Goal: Information Seeking & Learning: Learn about a topic

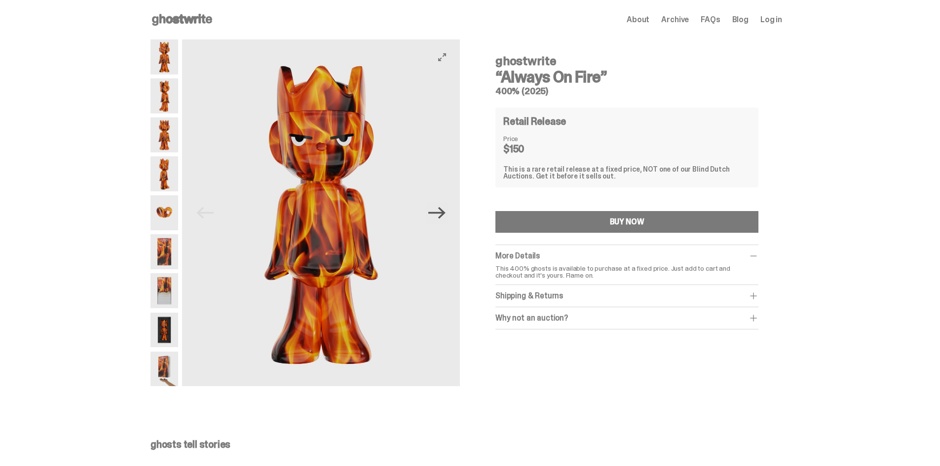
click at [444, 213] on icon "Next" at bounding box center [436, 213] width 17 height 12
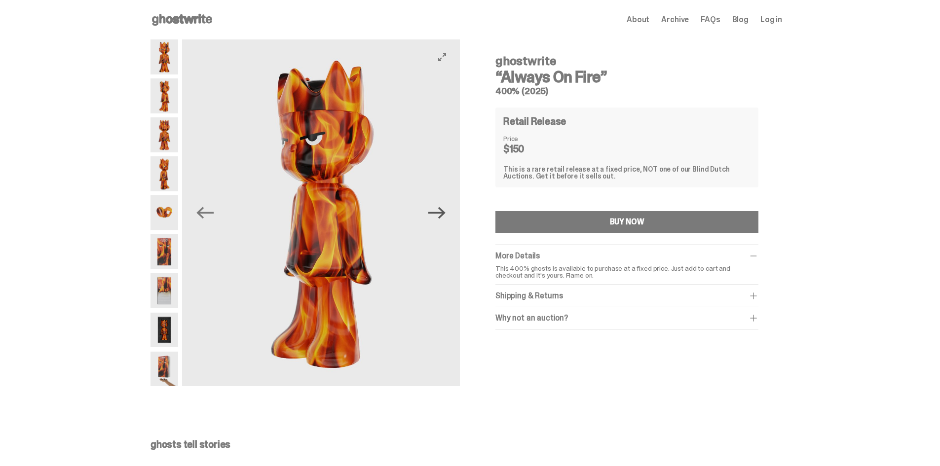
click at [444, 213] on icon "Next" at bounding box center [436, 213] width 17 height 12
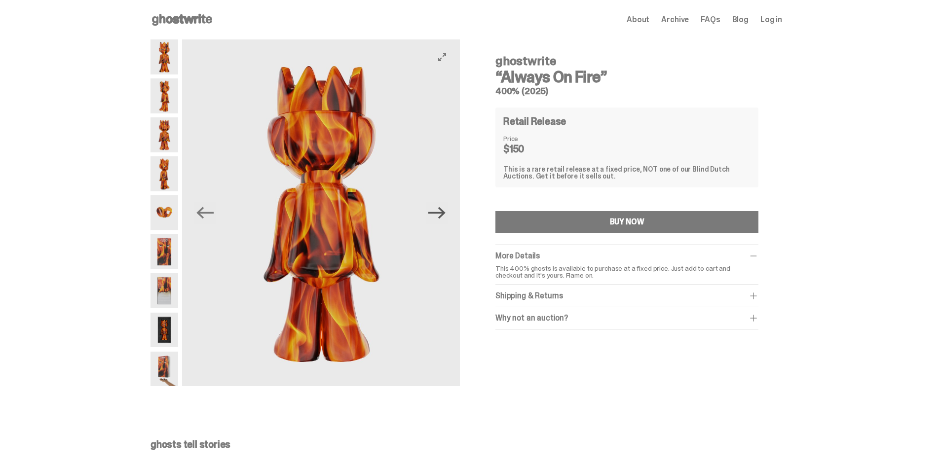
click at [444, 213] on icon "Next" at bounding box center [436, 213] width 17 height 12
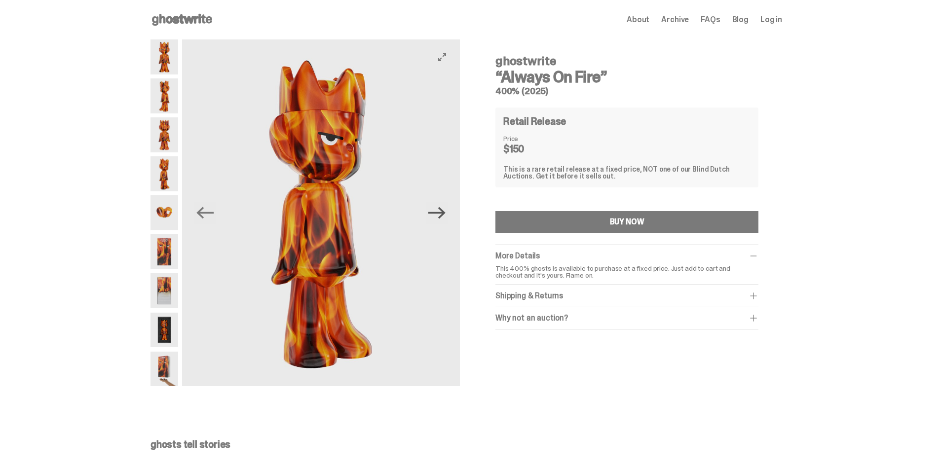
click at [444, 213] on icon "Next" at bounding box center [436, 213] width 17 height 12
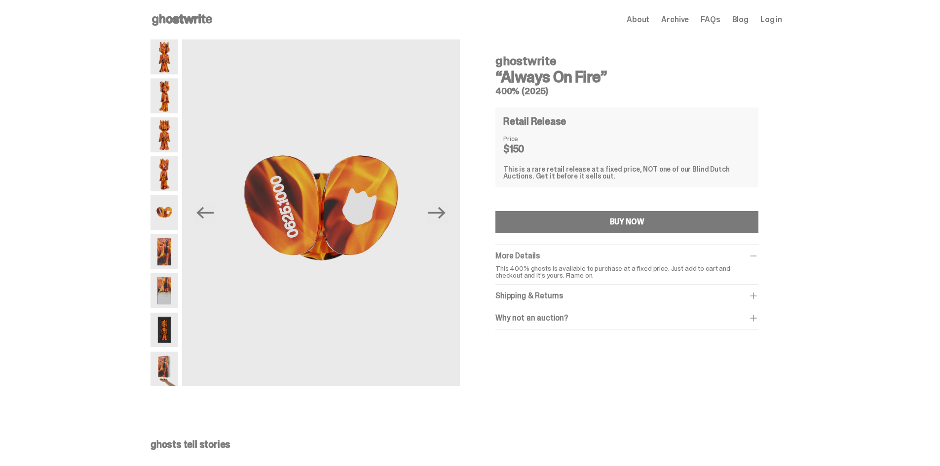
click at [173, 258] on img at bounding box center [164, 251] width 28 height 35
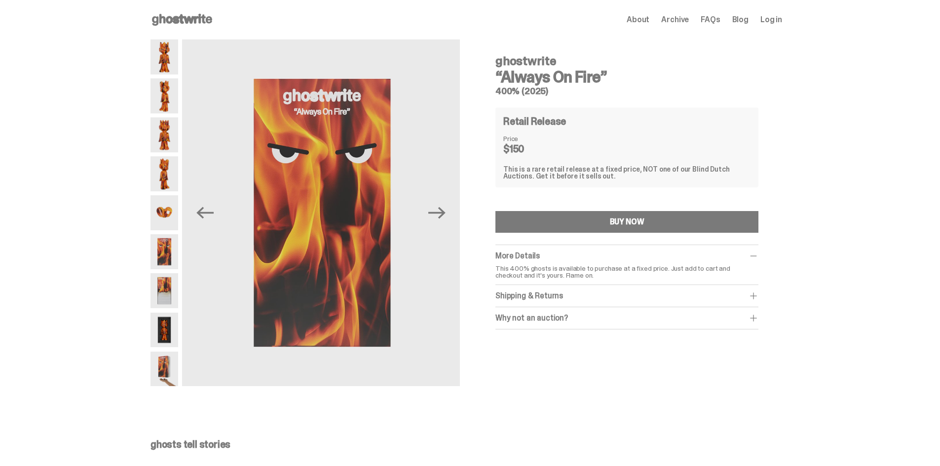
click at [171, 289] on img at bounding box center [164, 290] width 28 height 35
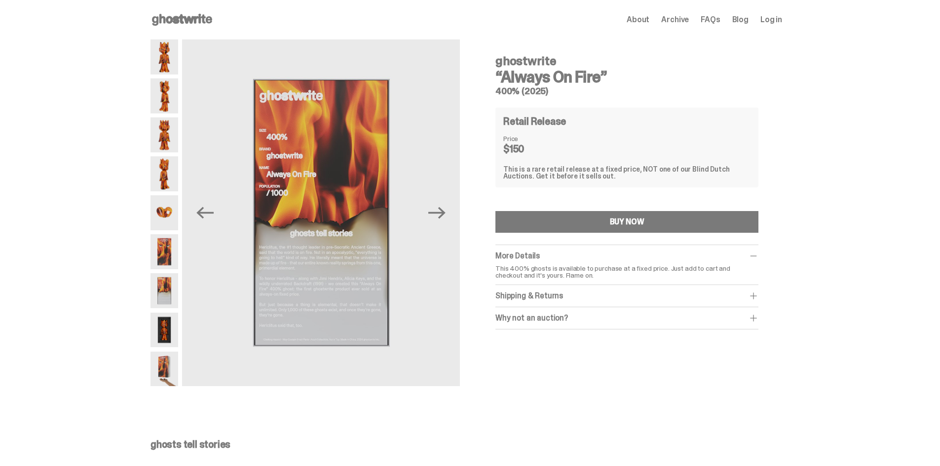
click at [163, 327] on img at bounding box center [164, 330] width 28 height 35
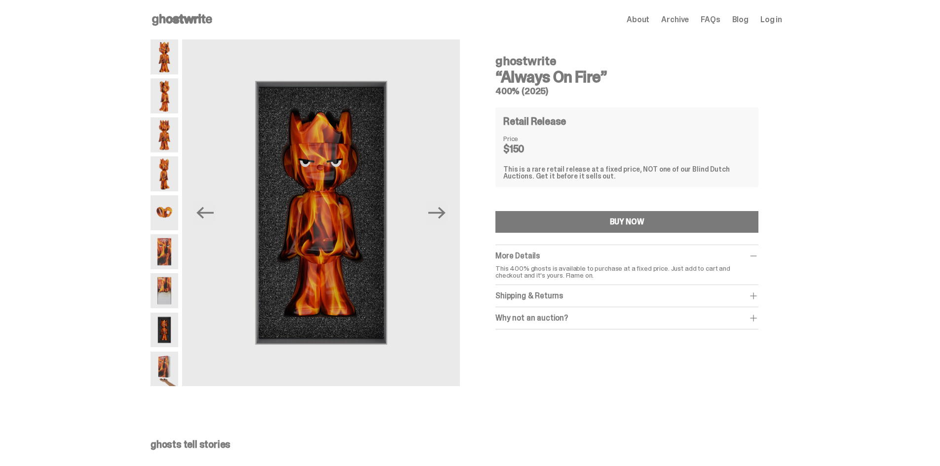
click at [165, 375] on img at bounding box center [164, 369] width 28 height 35
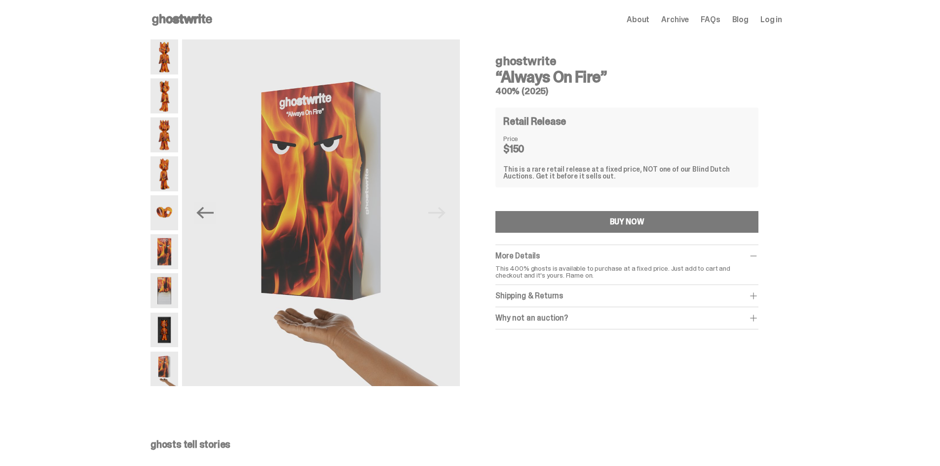
click at [192, 28] on div "Open main menu Home About Archive FAQs Blog Log in About Archive FAQs Blog Log …" at bounding box center [465, 19] width 631 height 39
click at [192, 24] on icon at bounding box center [181, 20] width 63 height 16
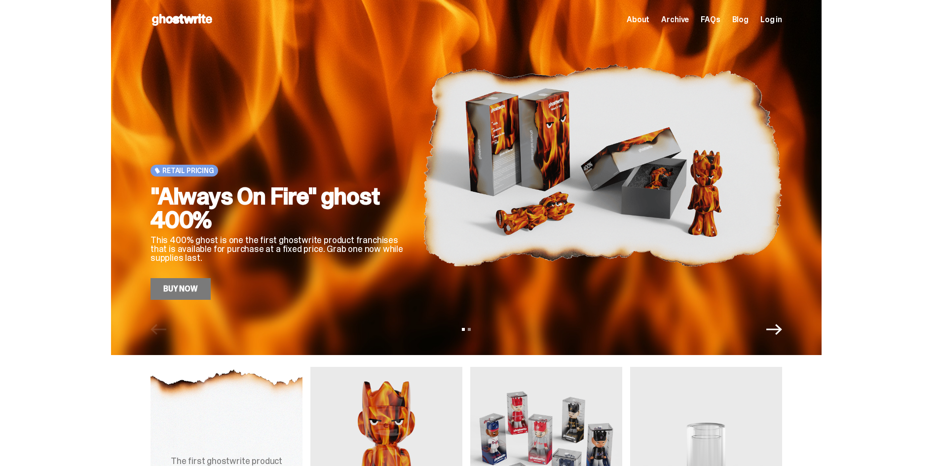
scroll to position [247, 0]
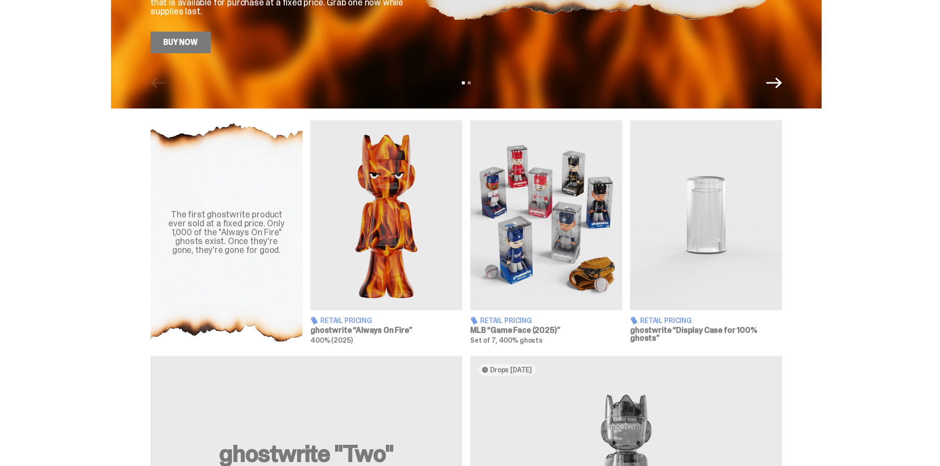
click at [555, 279] on img at bounding box center [546, 215] width 152 height 190
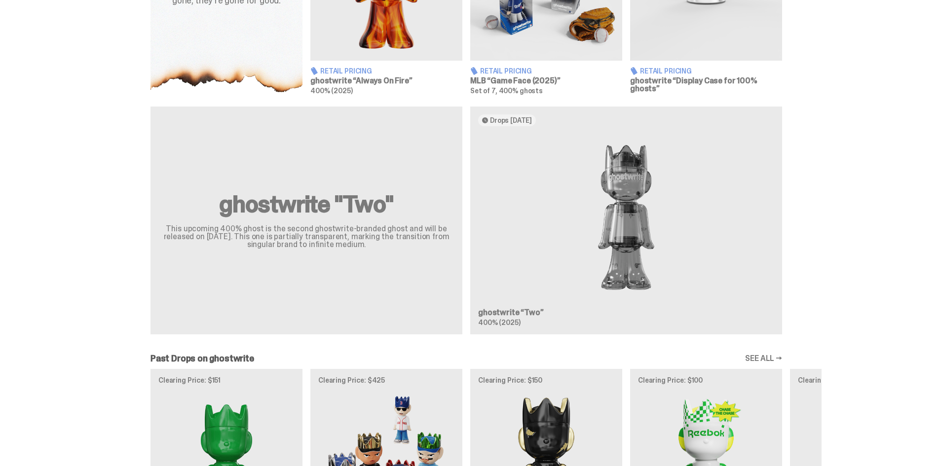
scroll to position [543, 0]
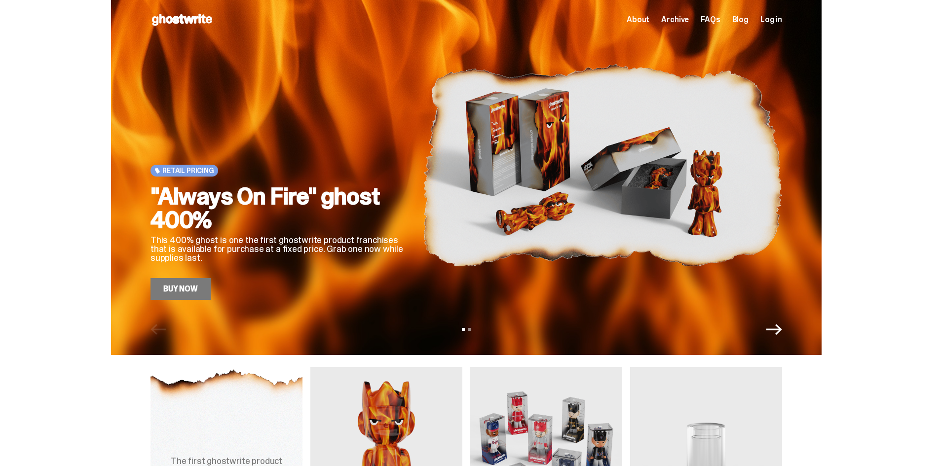
click at [772, 337] on div "Retail Pricing "Always On Fire" ghost 400% This 400% ghost is one the first gho…" at bounding box center [466, 177] width 710 height 355
click at [778, 338] on div "Retail Pricing "Always On Fire" ghost 400% This 400% ghost is one the first gho…" at bounding box center [466, 177] width 710 height 355
click at [777, 332] on icon "Next" at bounding box center [774, 330] width 16 height 16
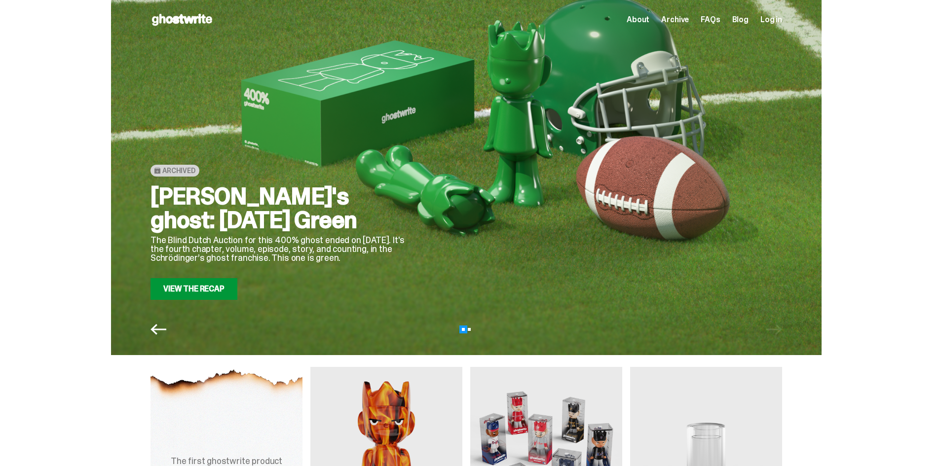
click at [465, 328] on button "View slide 1" at bounding box center [463, 329] width 3 height 3
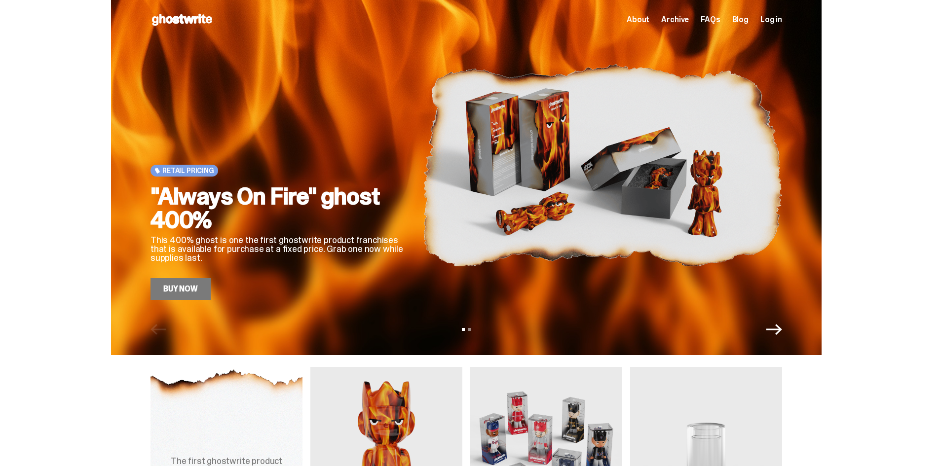
click at [720, 18] on span "FAQs" at bounding box center [710, 20] width 19 height 8
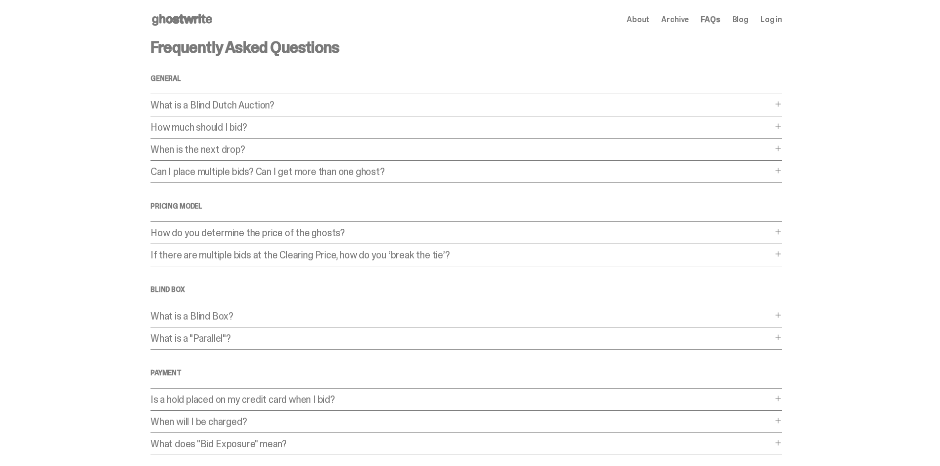
click at [670, 16] on span "Archive" at bounding box center [675, 20] width 28 height 8
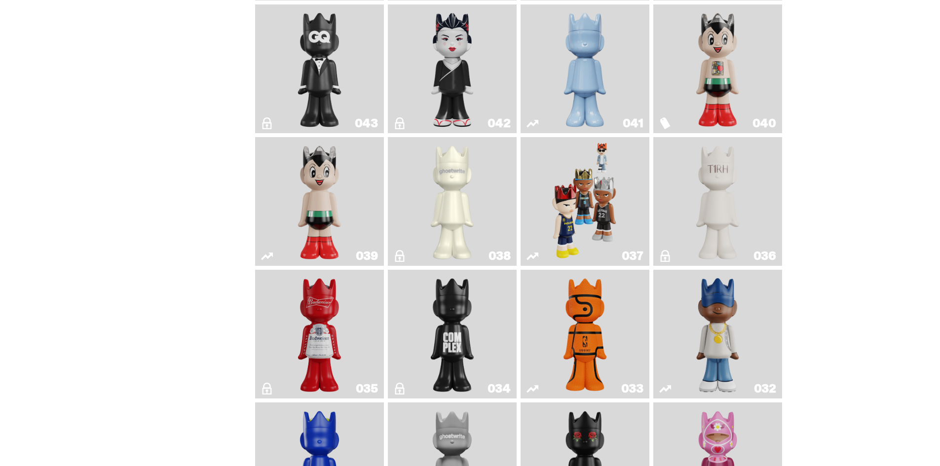
scroll to position [641, 0]
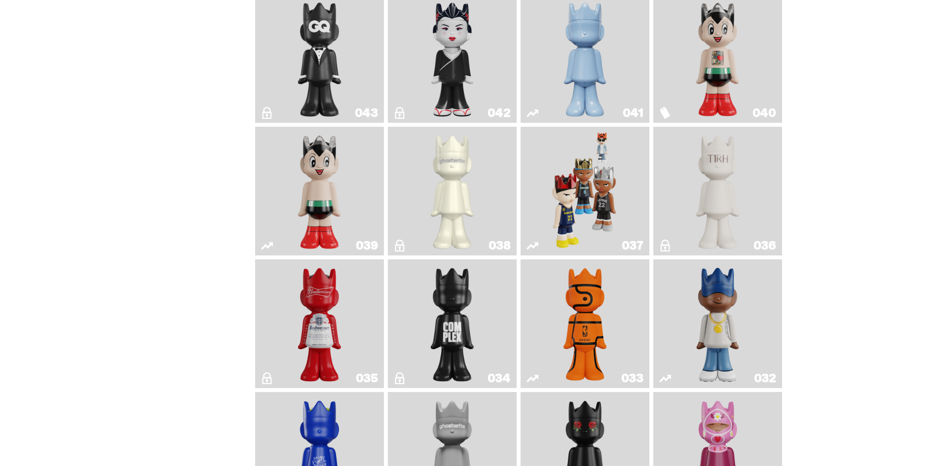
click at [477, 189] on img "1A" at bounding box center [452, 191] width 52 height 121
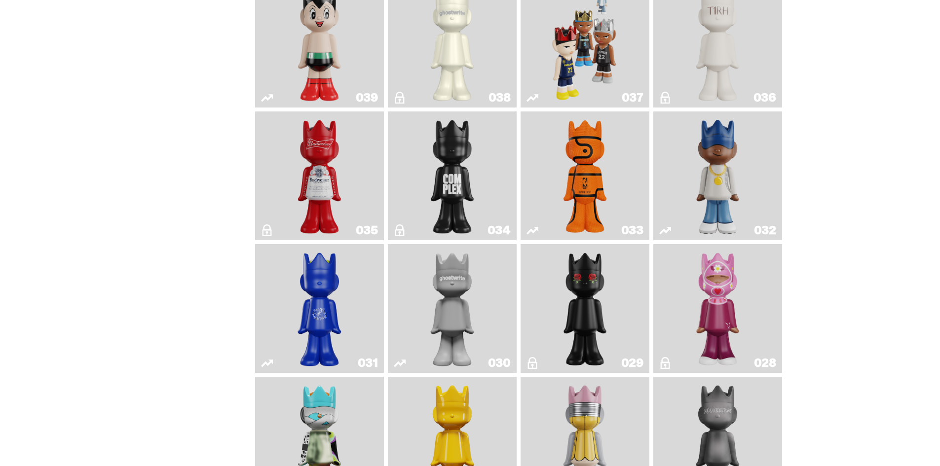
scroll to position [839, 0]
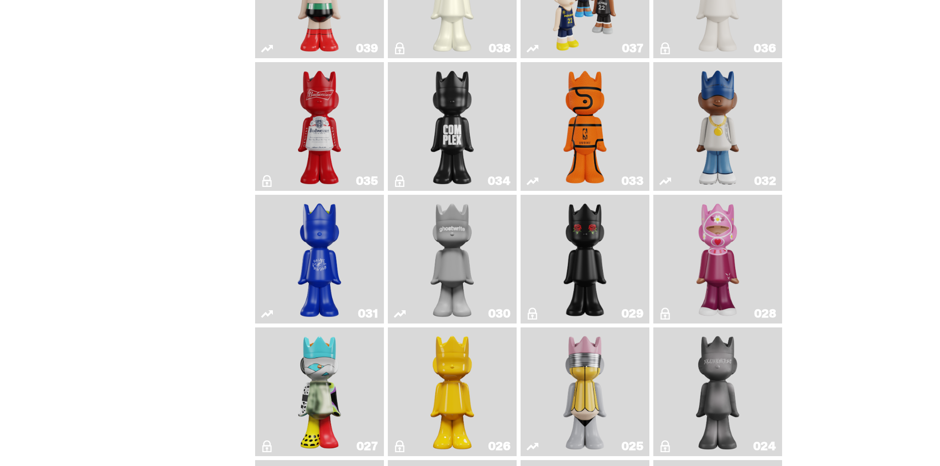
click at [423, 240] on img "One" at bounding box center [452, 259] width 68 height 121
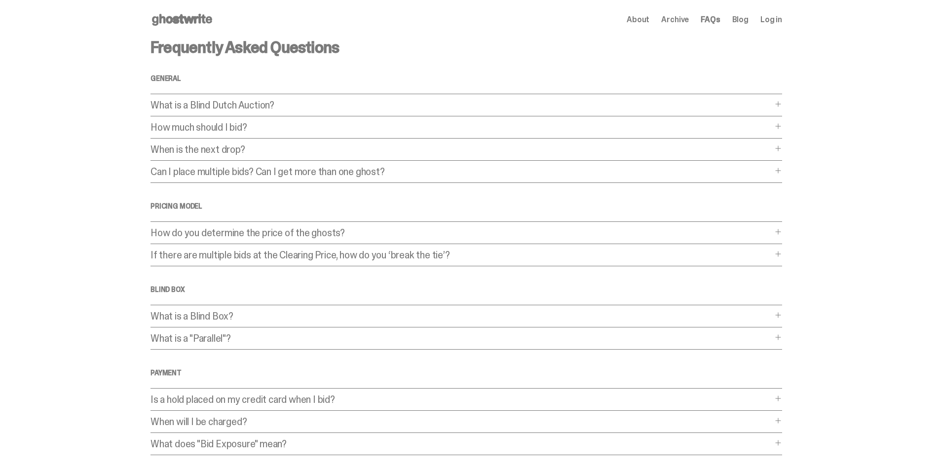
click at [187, 150] on p "When is the next drop?" at bounding box center [461, 150] width 622 height 10
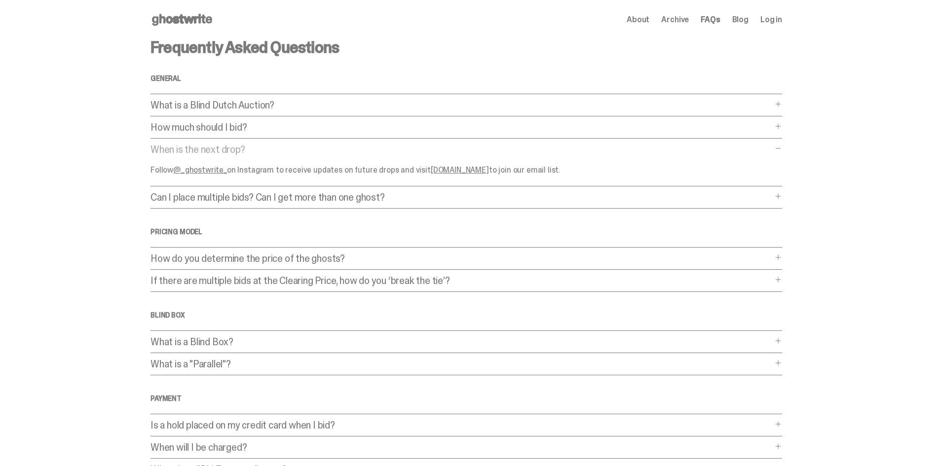
click at [450, 170] on link "ghostwrite.com" at bounding box center [460, 170] width 58 height 10
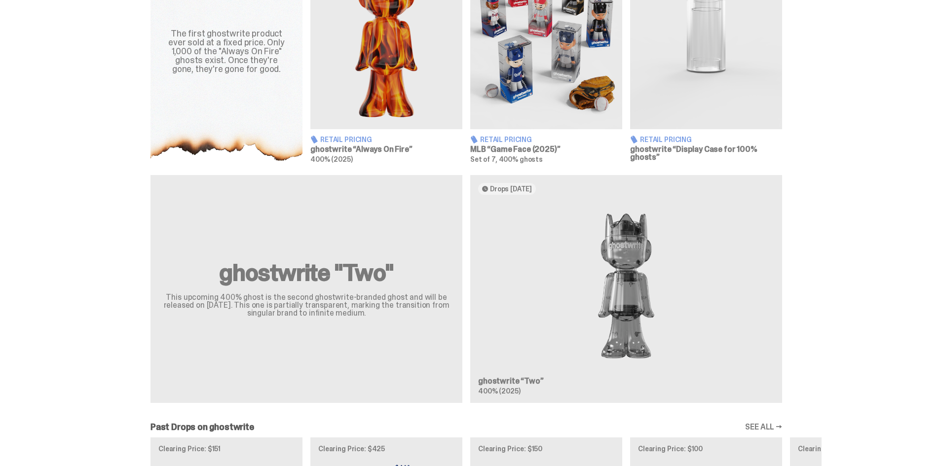
scroll to position [444, 0]
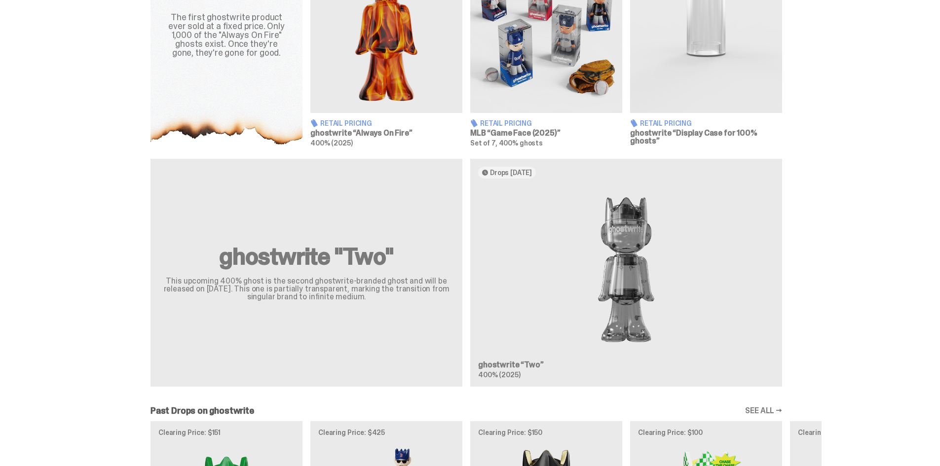
click at [524, 303] on div "ghostwrite "Two" This upcoming 400% ghost is the second ghostwrite-branded ghos…" at bounding box center [466, 277] width 710 height 236
click at [343, 261] on div "ghostwrite "Two" This upcoming 400% ghost is the second ghostwrite-branded ghos…" at bounding box center [466, 277] width 710 height 236
click at [631, 250] on div "ghostwrite "Two" This upcoming 400% ghost is the second ghostwrite-branded ghos…" at bounding box center [466, 277] width 710 height 236
click at [345, 266] on div "ghostwrite "Two" This upcoming 400% ghost is the second ghostwrite-branded ghos…" at bounding box center [466, 277] width 710 height 236
click at [410, 257] on div "ghostwrite "Two" This upcoming 400% ghost is the second ghostwrite-branded ghos…" at bounding box center [466, 277] width 710 height 236
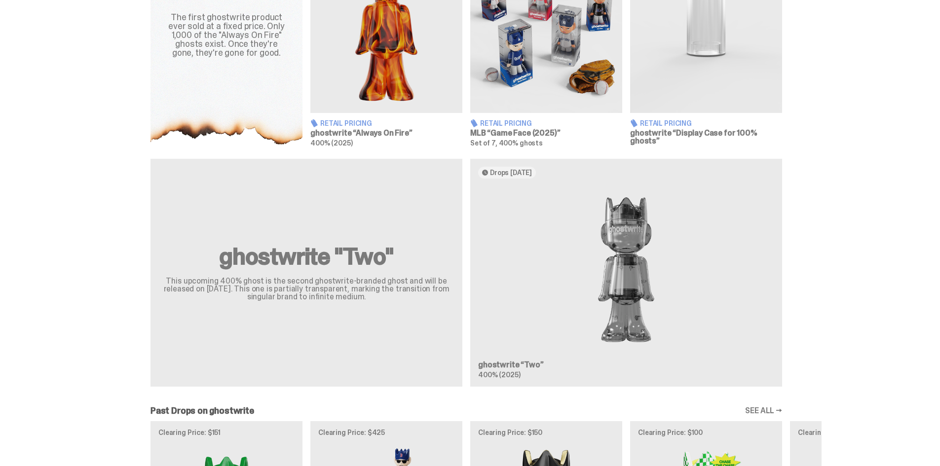
click at [410, 257] on div "ghostwrite "Two" This upcoming 400% ghost is the second ghostwrite-branded ghos…" at bounding box center [466, 277] width 710 height 236
click at [642, 262] on div "ghostwrite "Two" This upcoming 400% ghost is the second ghostwrite-branded ghos…" at bounding box center [466, 277] width 710 height 236
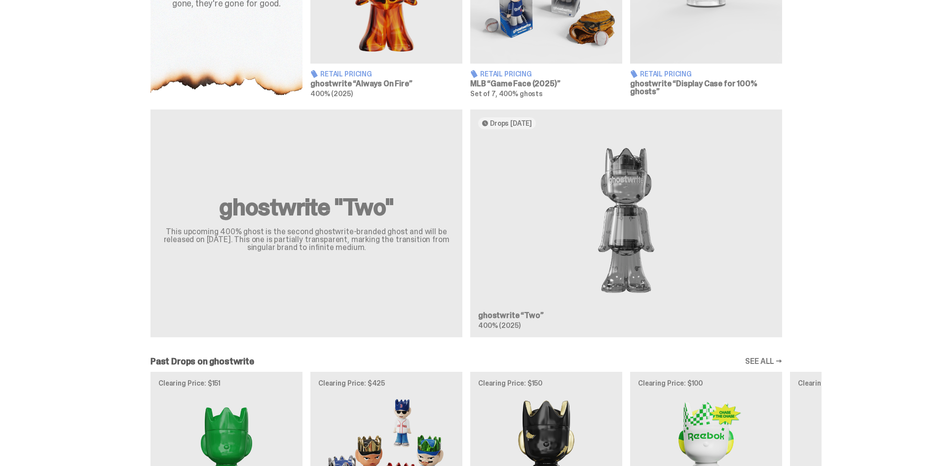
scroll to position [395, 0]
